Goal: Check status: Check status

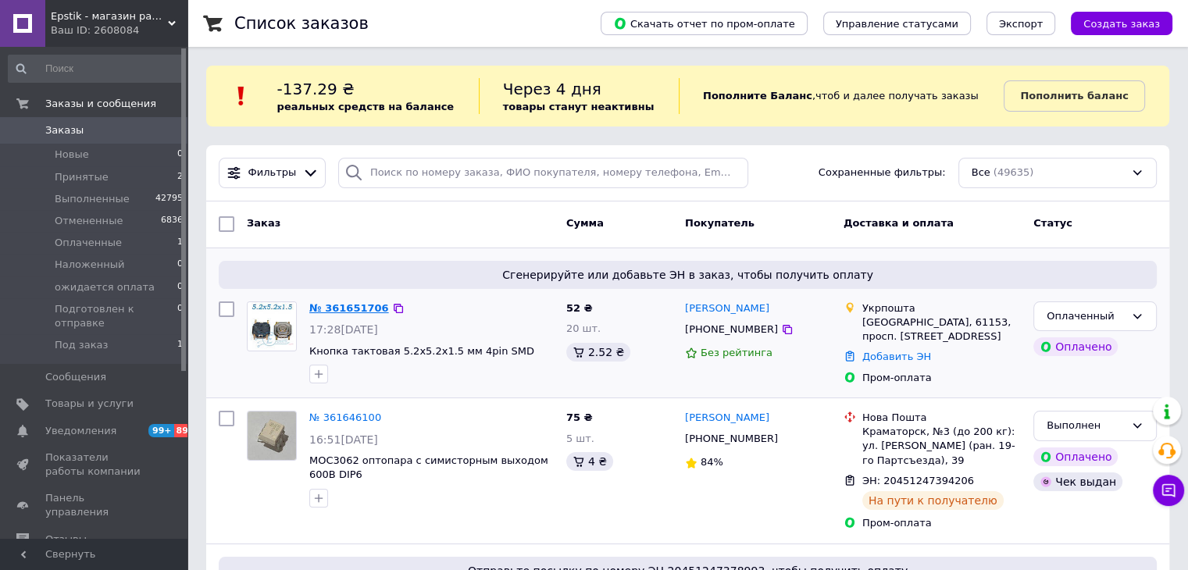
click at [344, 310] on link "№ 361651706" at bounding box center [349, 308] width 80 height 12
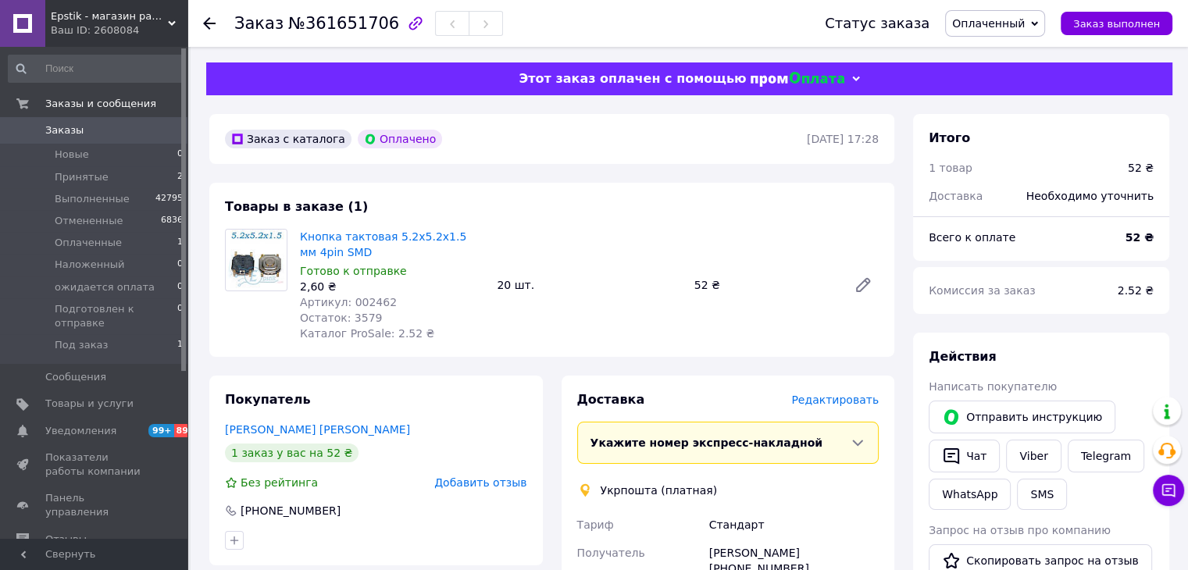
click at [123, 123] on span "Заказы" at bounding box center [94, 130] width 99 height 14
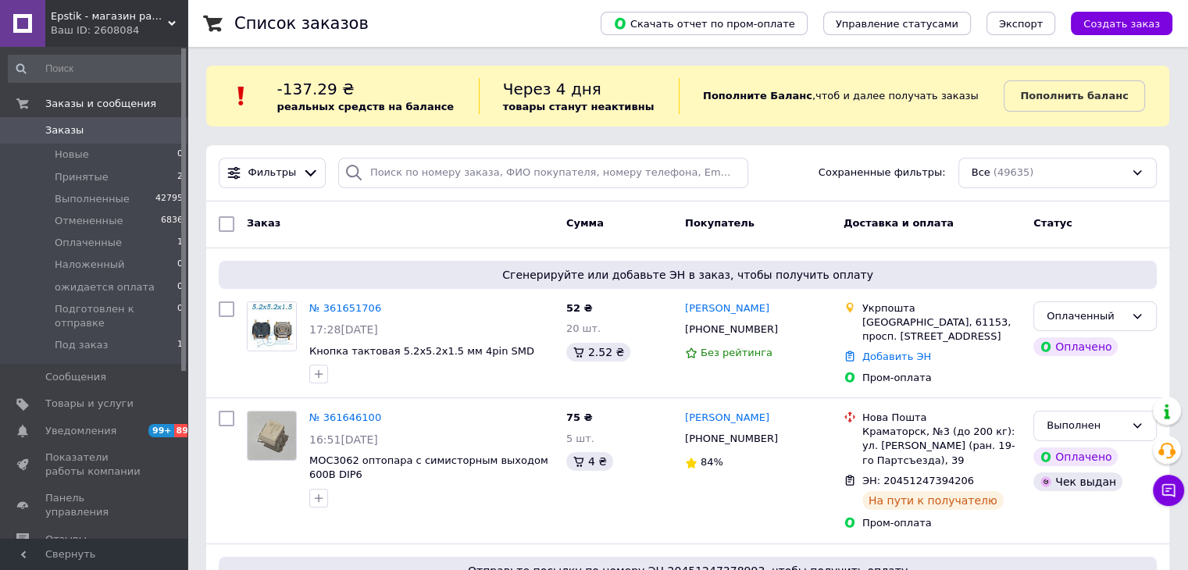
click at [44, 134] on span at bounding box center [22, 130] width 45 height 14
